Goal: Information Seeking & Learning: Understand process/instructions

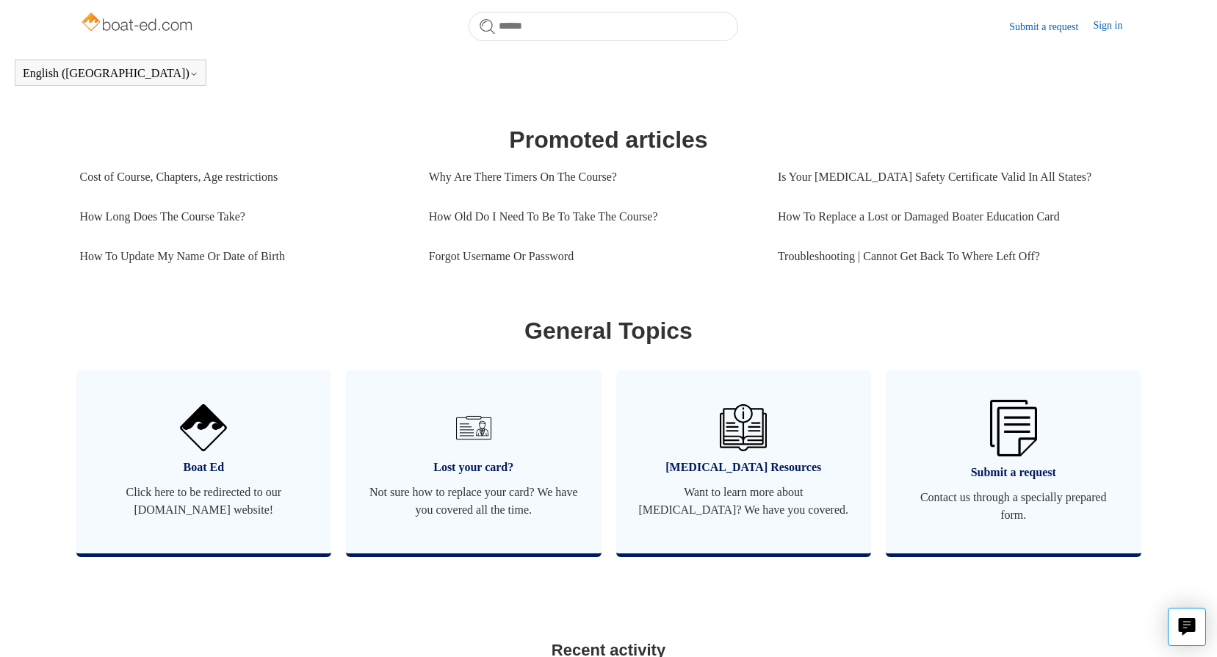
scroll to position [568, 0]
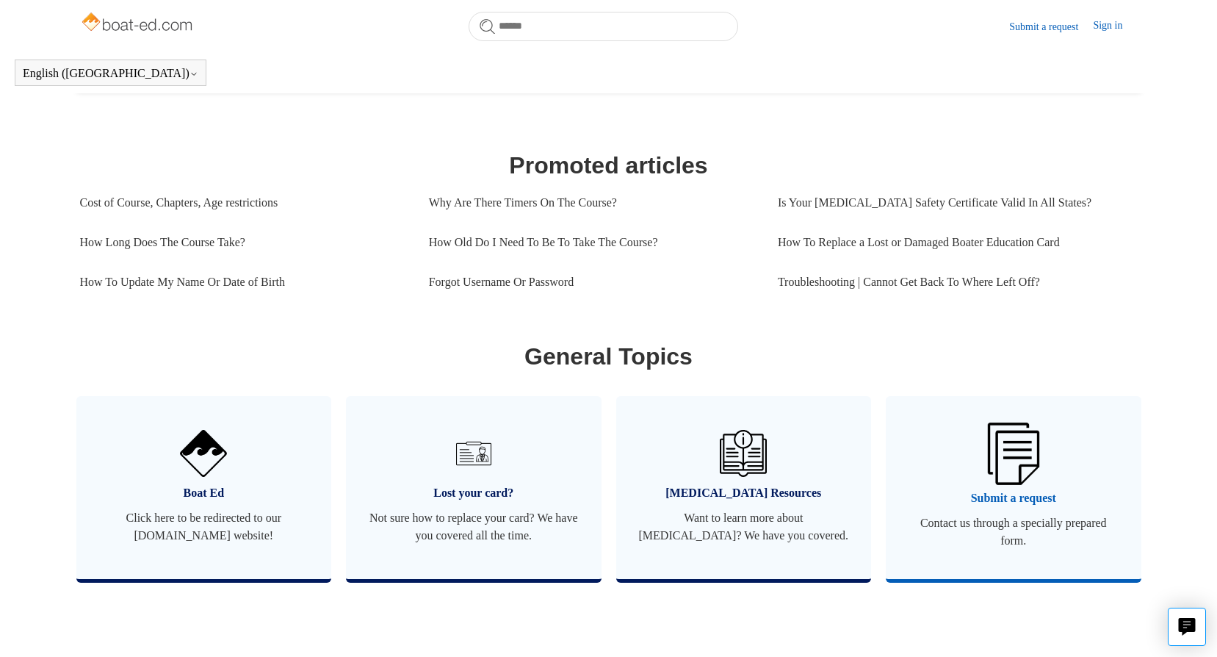
click at [1024, 480] on img at bounding box center [1013, 453] width 51 height 62
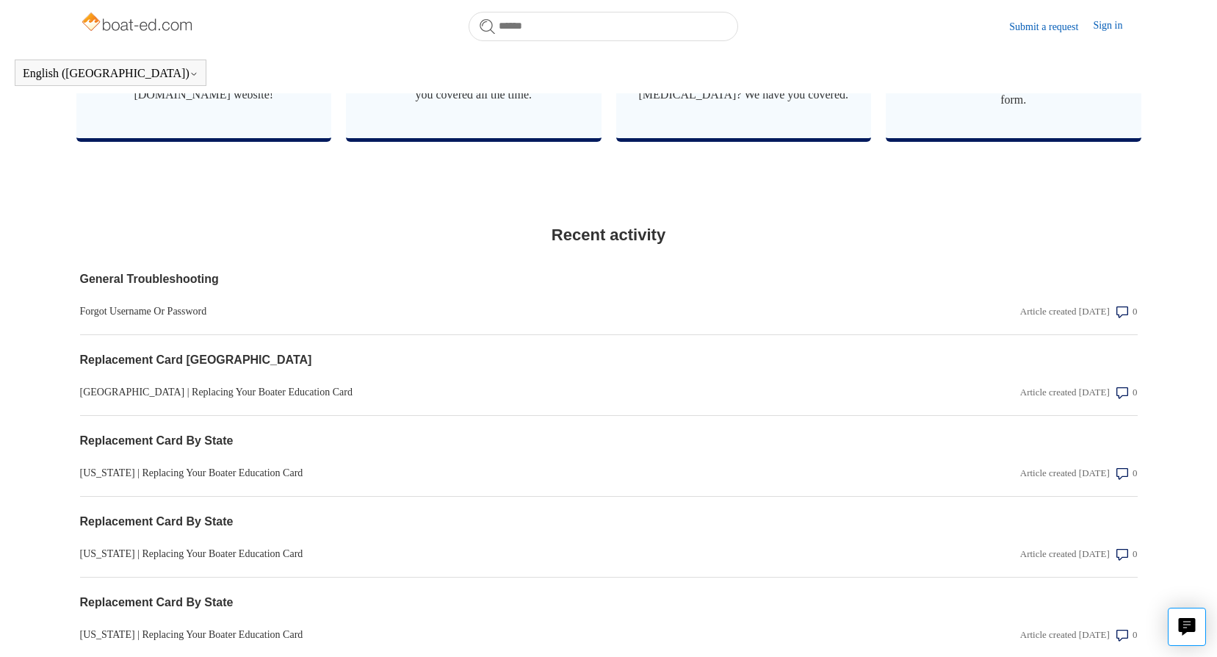
scroll to position [1156, 0]
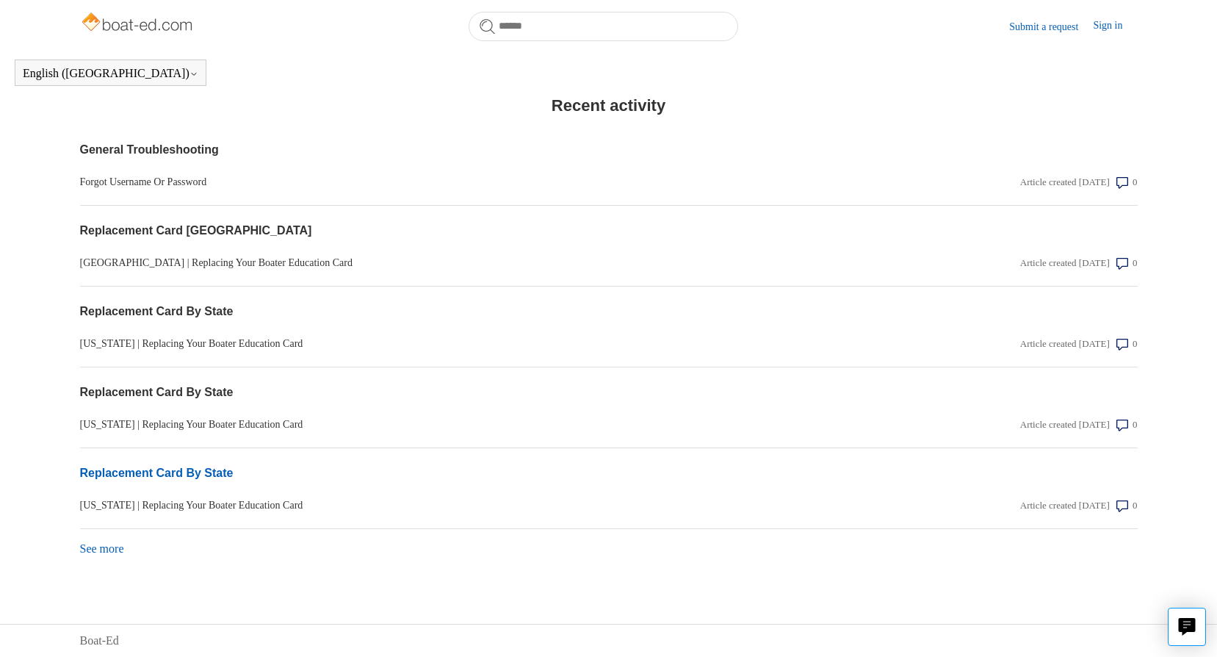
click at [134, 474] on link "Replacement Card By State" at bounding box center [450, 473] width 740 height 18
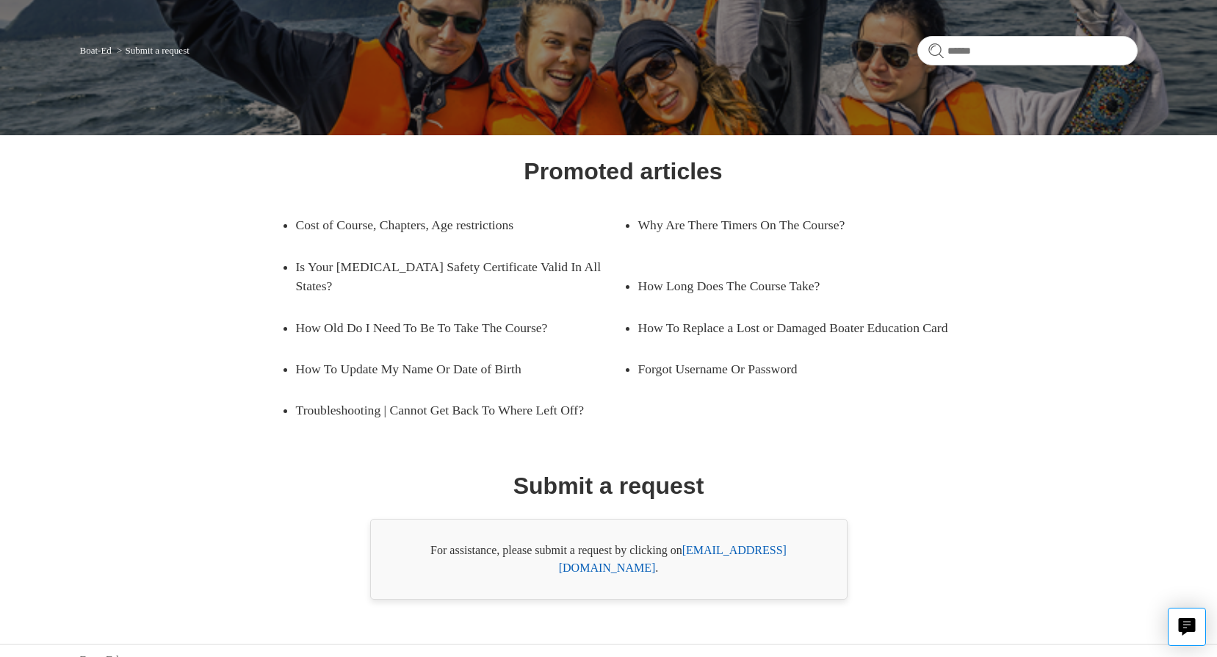
scroll to position [96, 0]
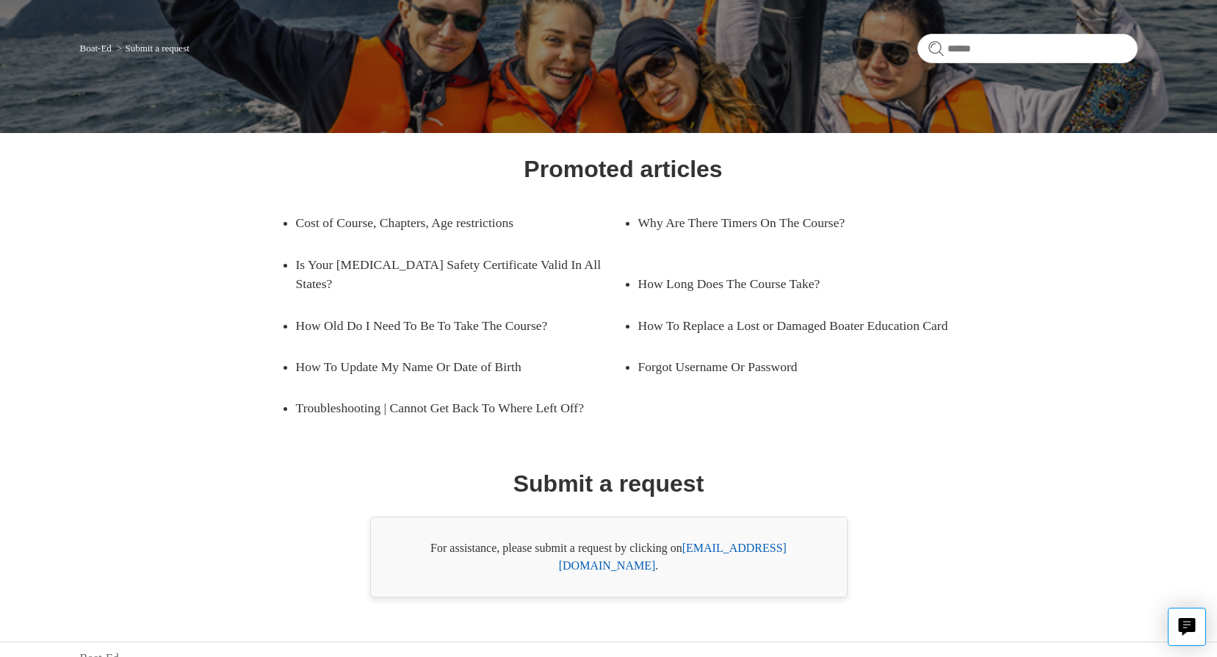
click at [745, 545] on link "support@boat-ed.com" at bounding box center [673, 556] width 228 height 30
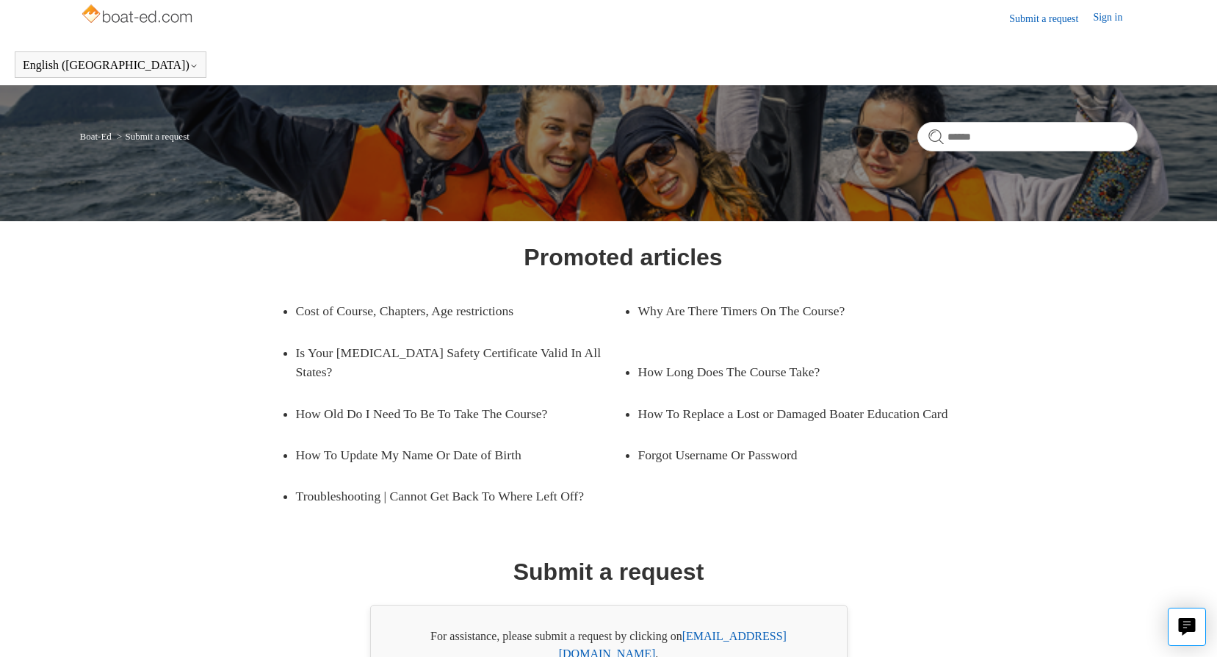
scroll to position [0, 0]
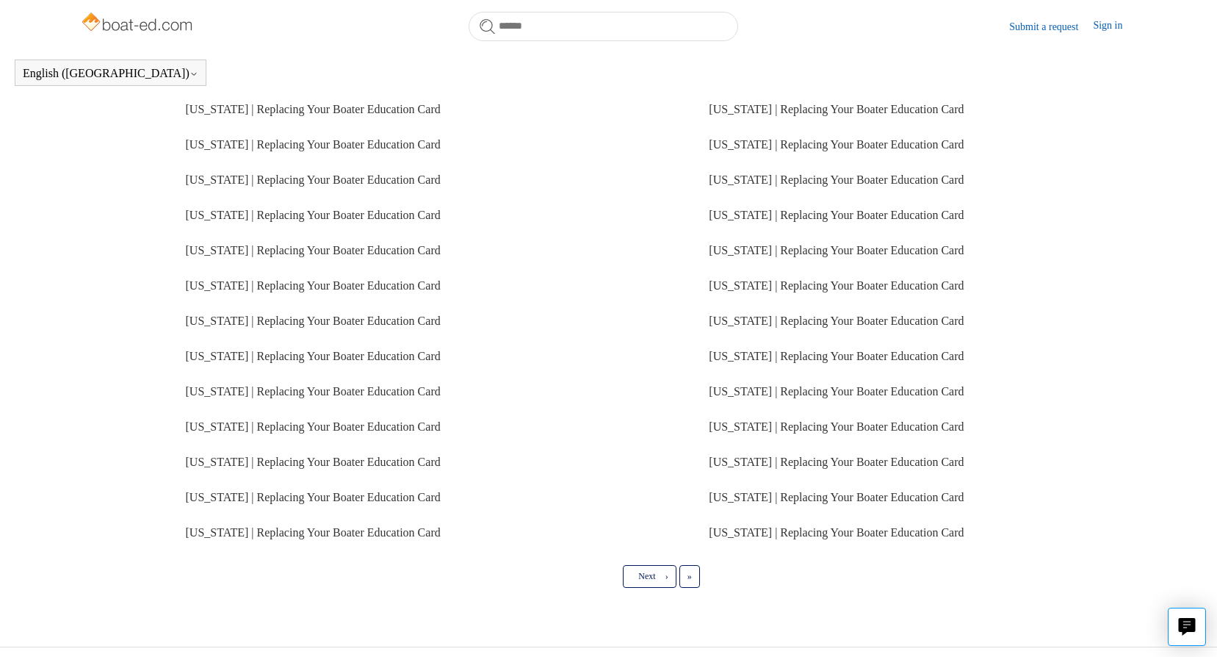
scroll to position [226, 0]
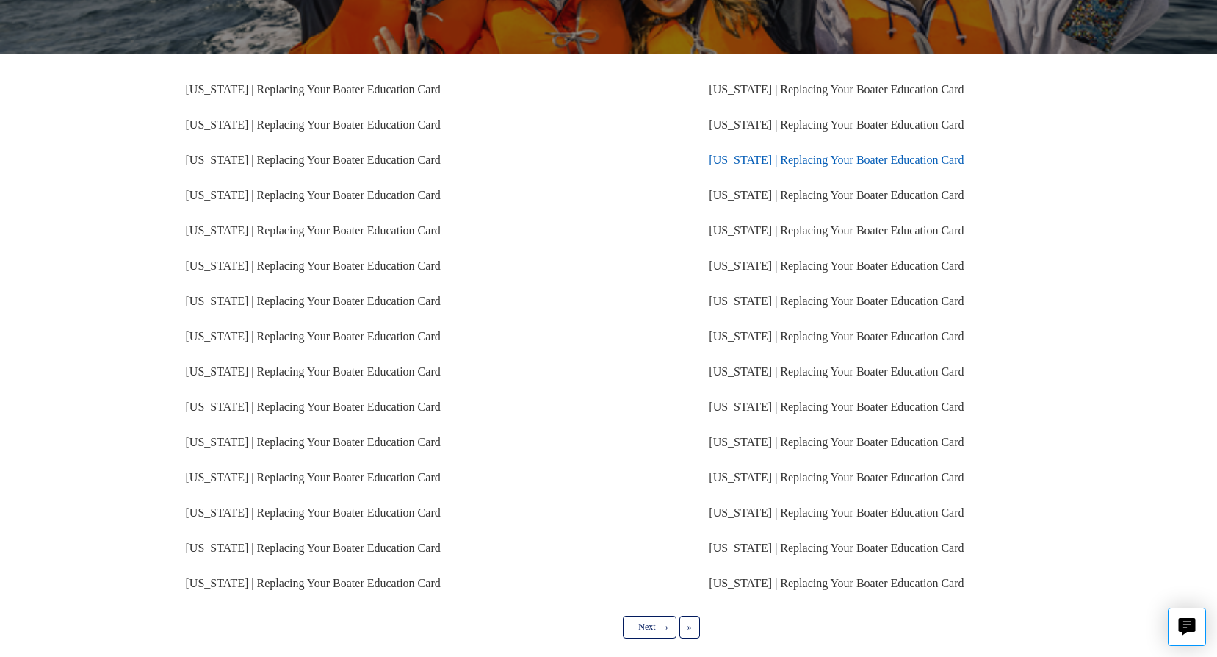
click at [741, 156] on link "[US_STATE] | Replacing Your Boater Education Card" at bounding box center [836, 159] width 255 height 12
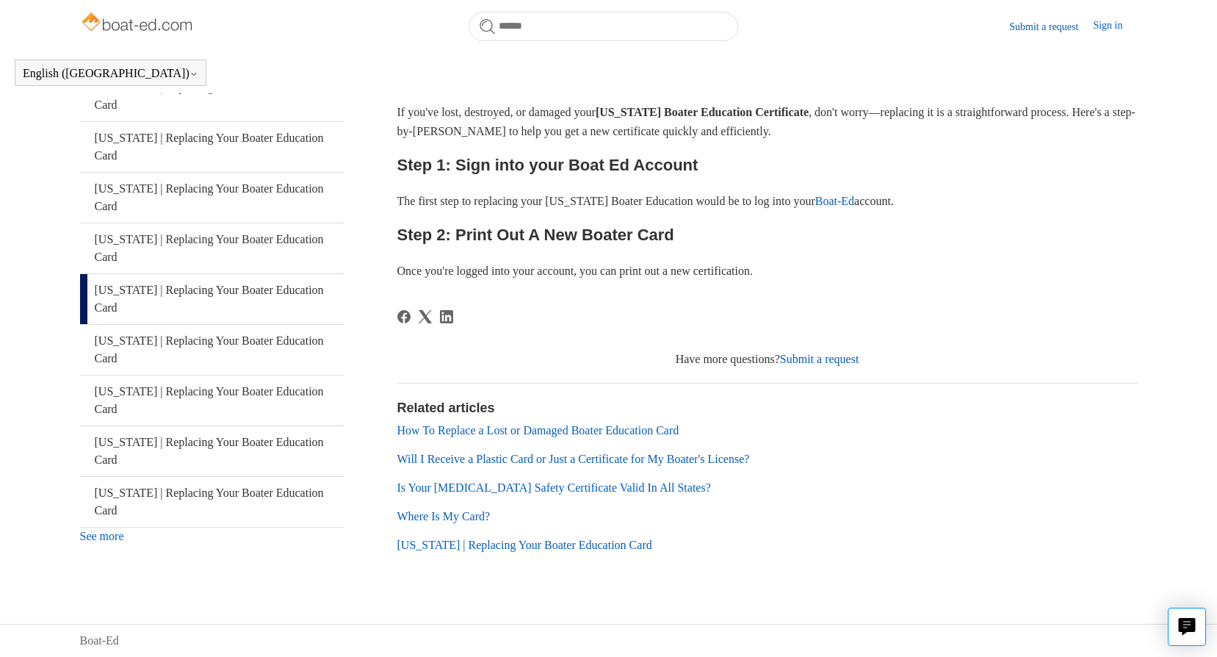
click at [442, 518] on link "Where Is My Card?" at bounding box center [443, 516] width 93 height 12
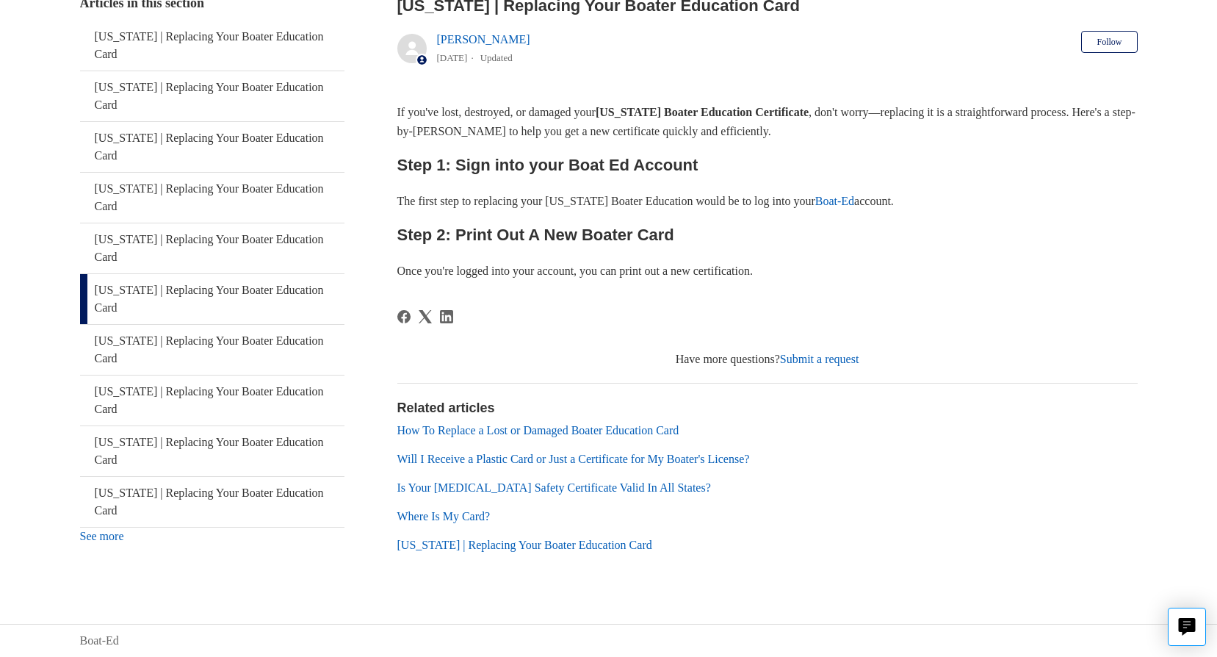
scroll to position [266, 0]
